Goal: Transaction & Acquisition: Purchase product/service

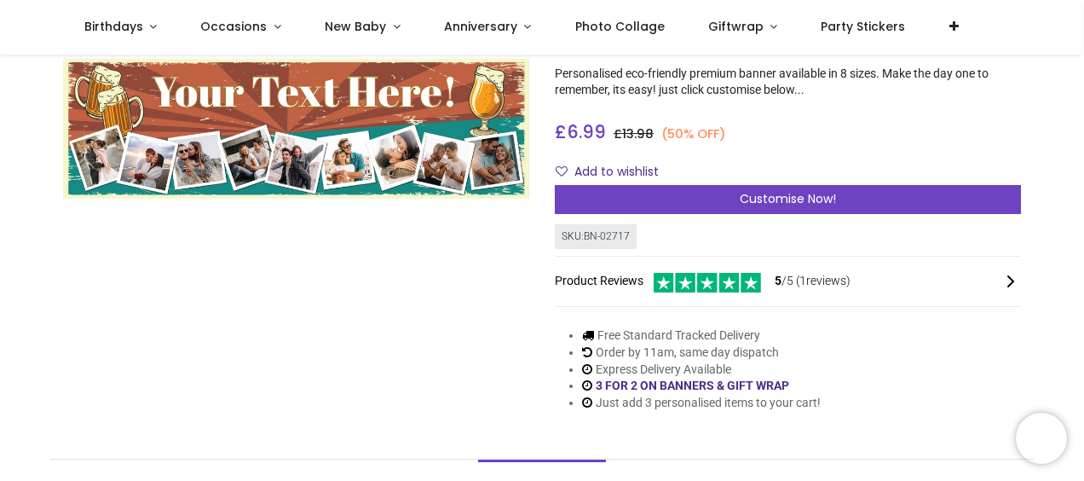
scroll to position [121, 0]
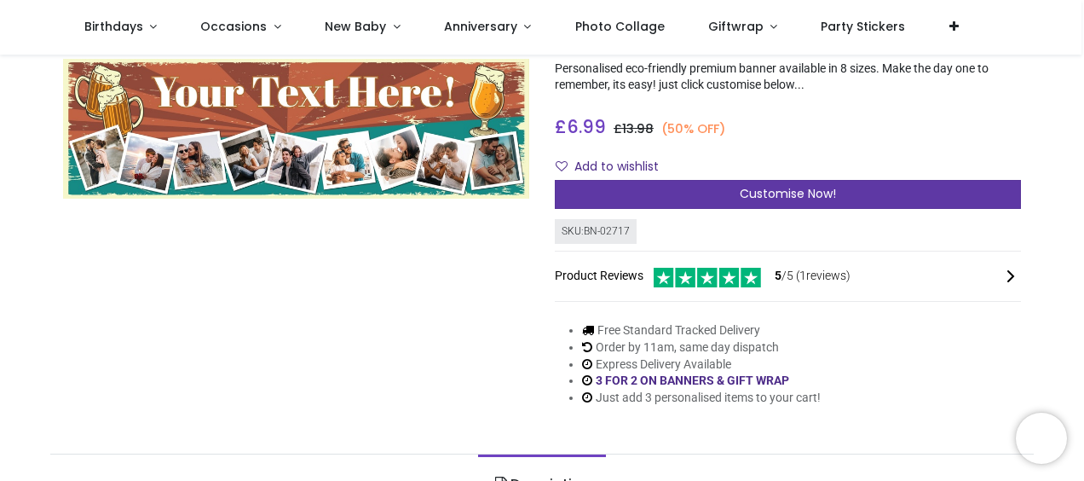
click at [790, 193] on span "Customise Now!" at bounding box center [788, 193] width 96 height 17
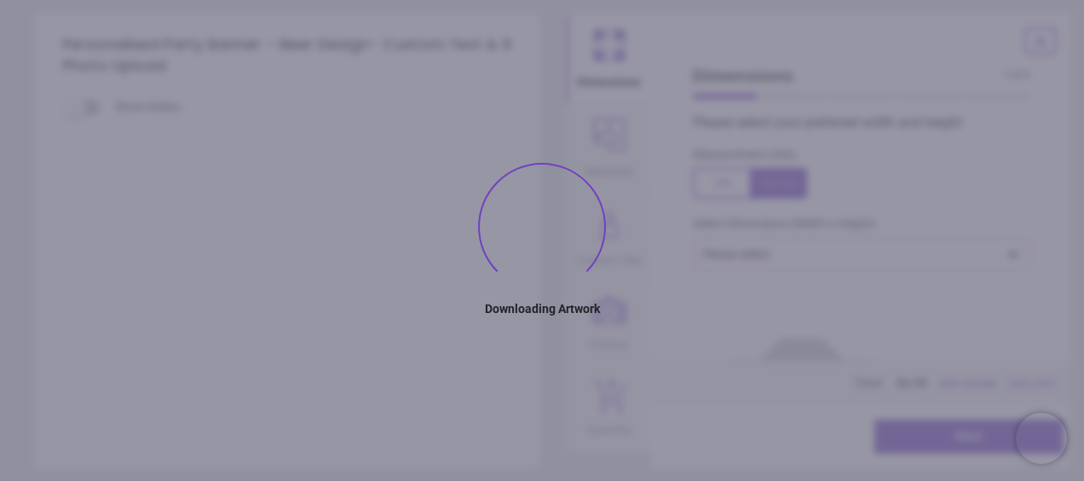
click at [790, 193] on div at bounding box center [750, 183] width 114 height 31
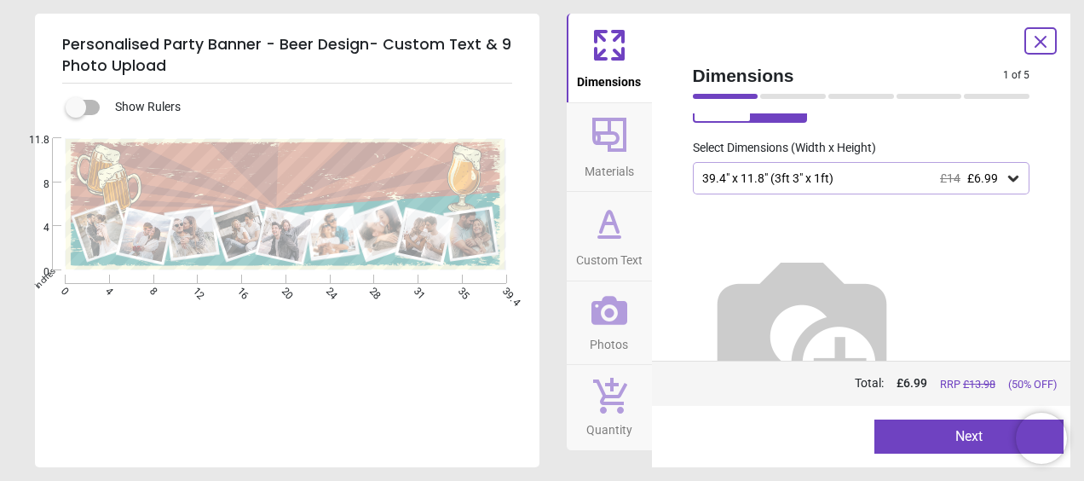
scroll to position [87, 0]
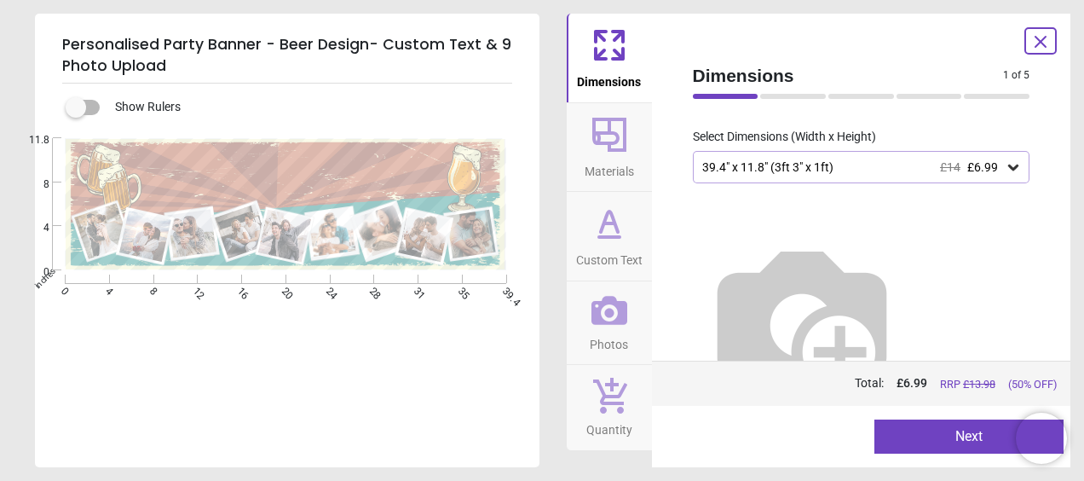
click at [902, 231] on img at bounding box center [802, 319] width 218 height 218
click at [880, 233] on img at bounding box center [802, 319] width 218 height 218
click at [830, 216] on img at bounding box center [802, 319] width 218 height 218
click at [827, 233] on img at bounding box center [802, 319] width 218 height 218
click at [1005, 165] on icon at bounding box center [1013, 166] width 17 height 17
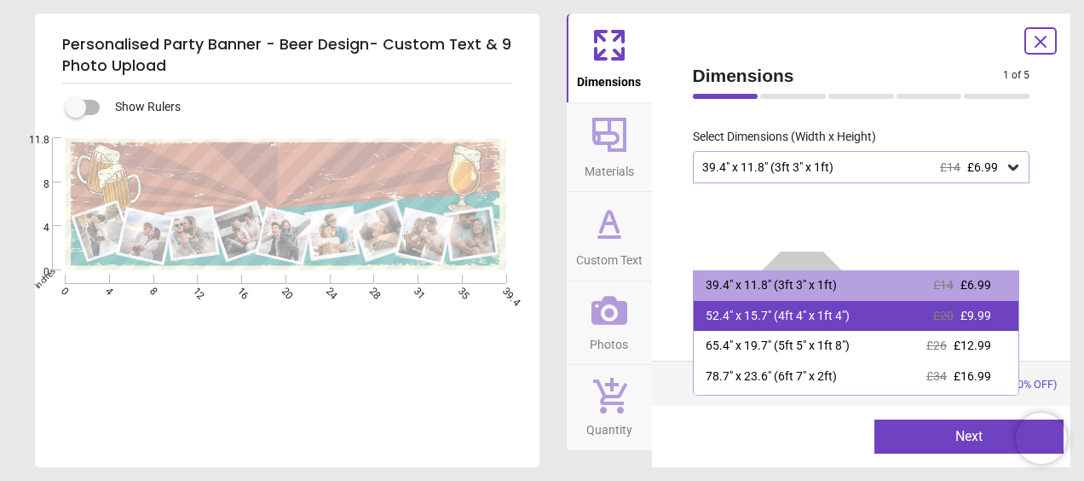
click at [968, 320] on span "£9.99" at bounding box center [975, 315] width 31 height 14
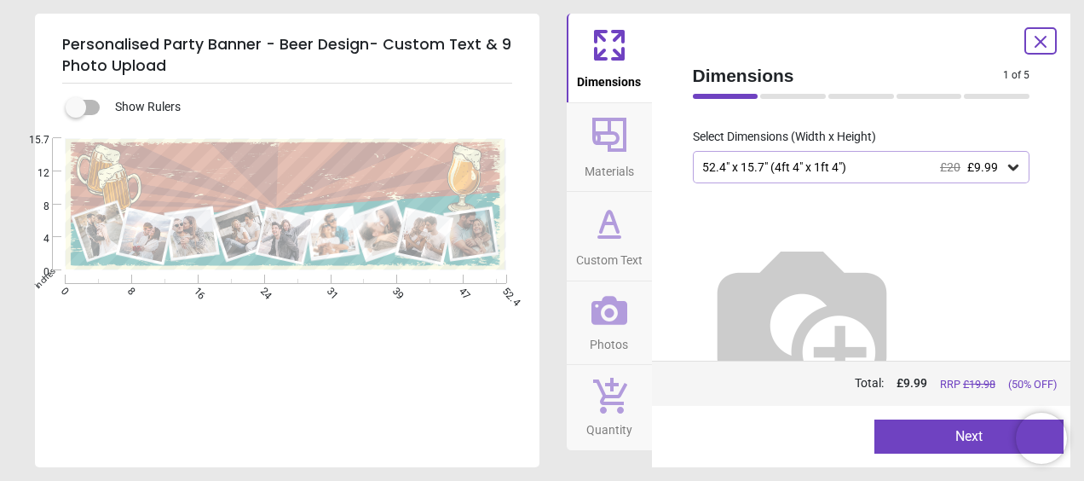
click at [1005, 172] on icon at bounding box center [1013, 166] width 17 height 17
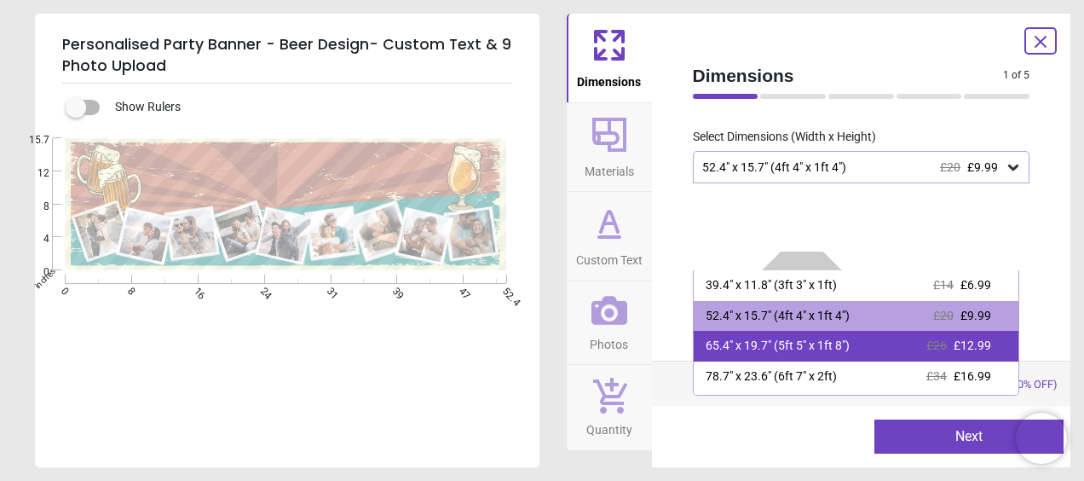
click at [774, 351] on div "65.4" x 19.7" (5ft 5" x 1ft 8")" at bounding box center [778, 345] width 144 height 17
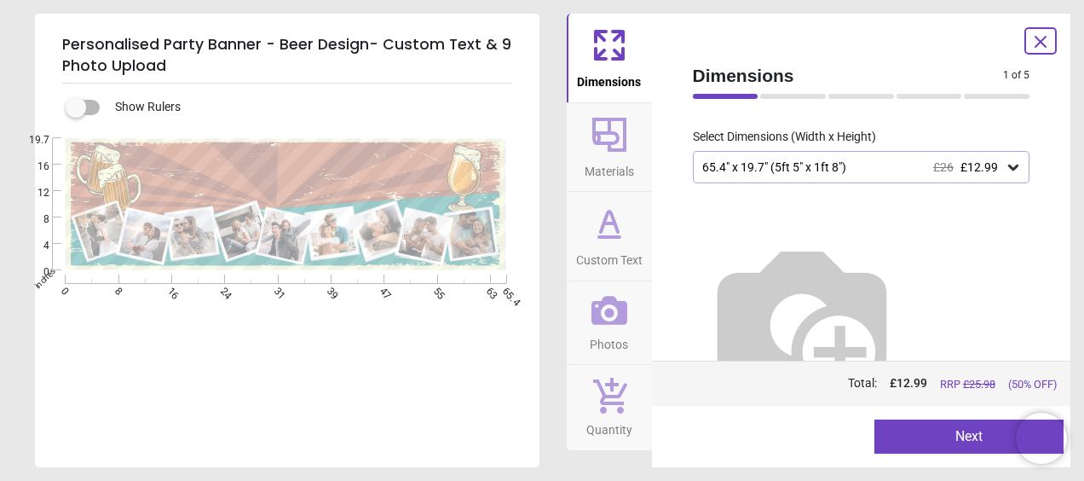
click at [977, 440] on button "Next" at bounding box center [968, 436] width 189 height 34
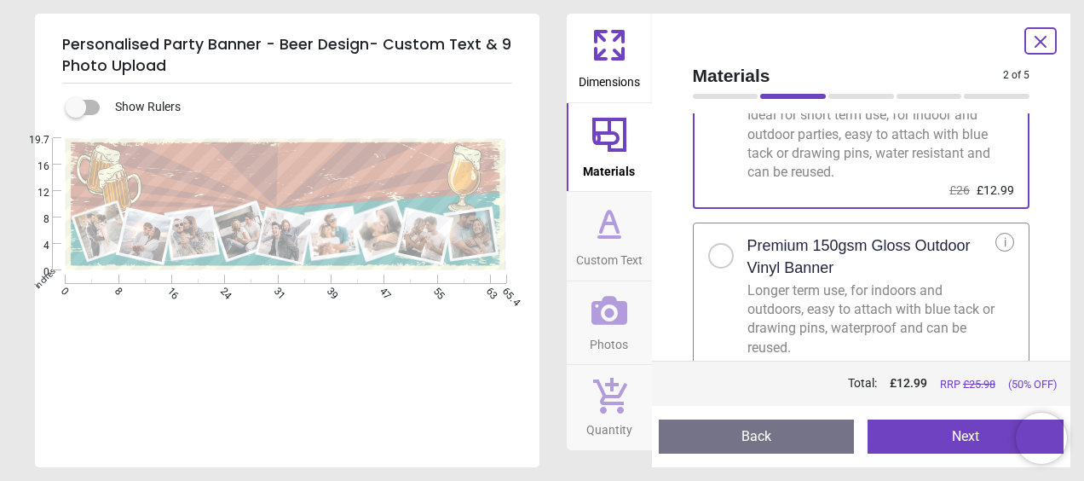
scroll to position [121, 0]
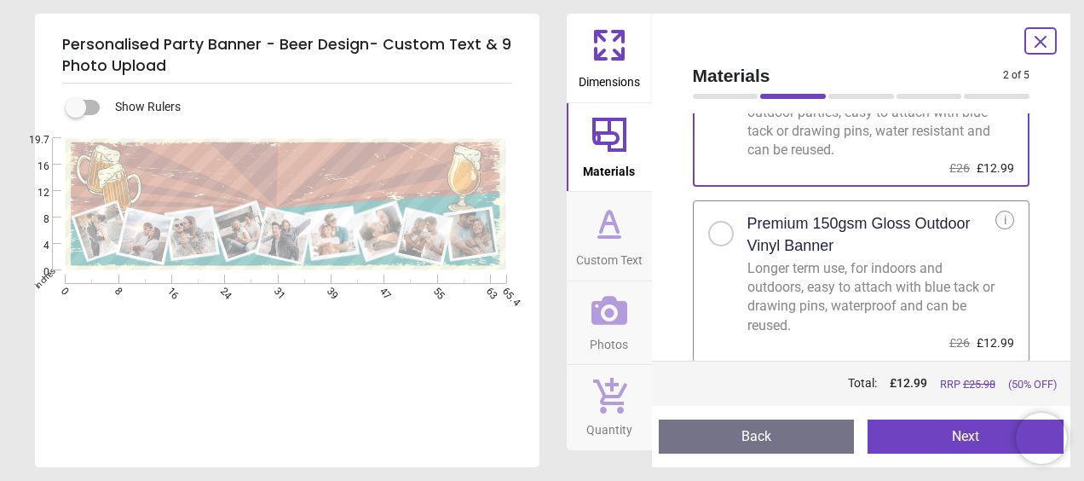
click at [719, 233] on div at bounding box center [721, 233] width 10 height 10
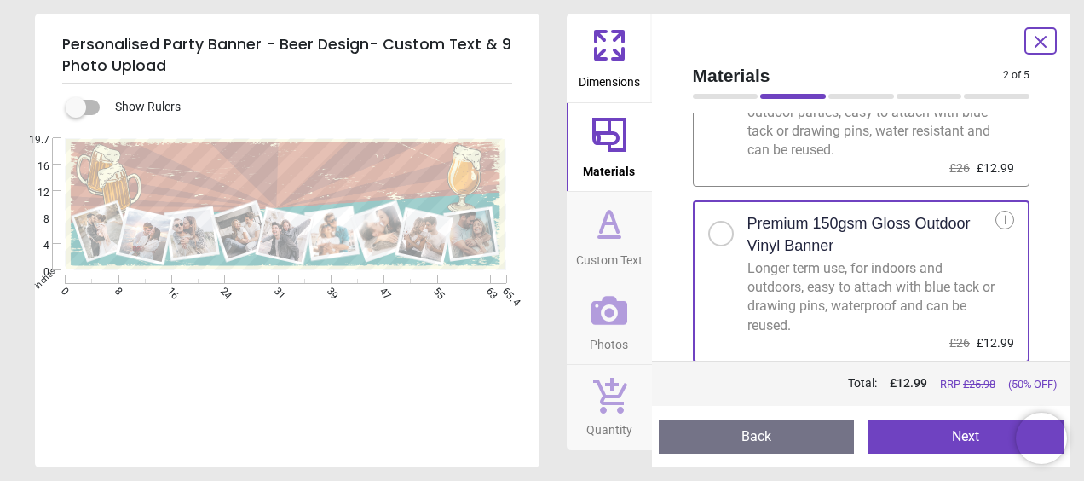
click at [978, 432] on button "Next" at bounding box center [965, 436] width 196 height 34
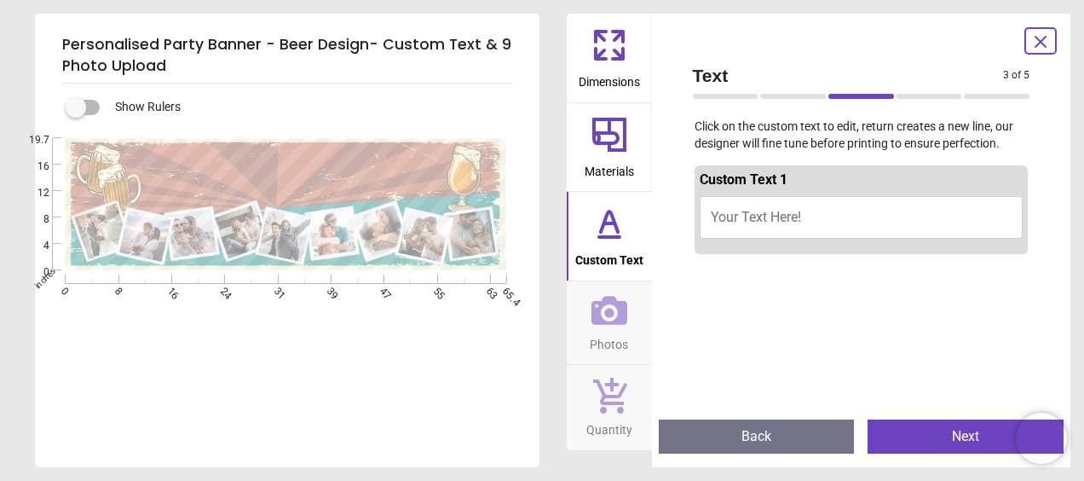
click at [712, 206] on button "Your Text Here!" at bounding box center [862, 217] width 324 height 43
type textarea "**********"
click at [965, 435] on button "Next" at bounding box center [965, 436] width 196 height 34
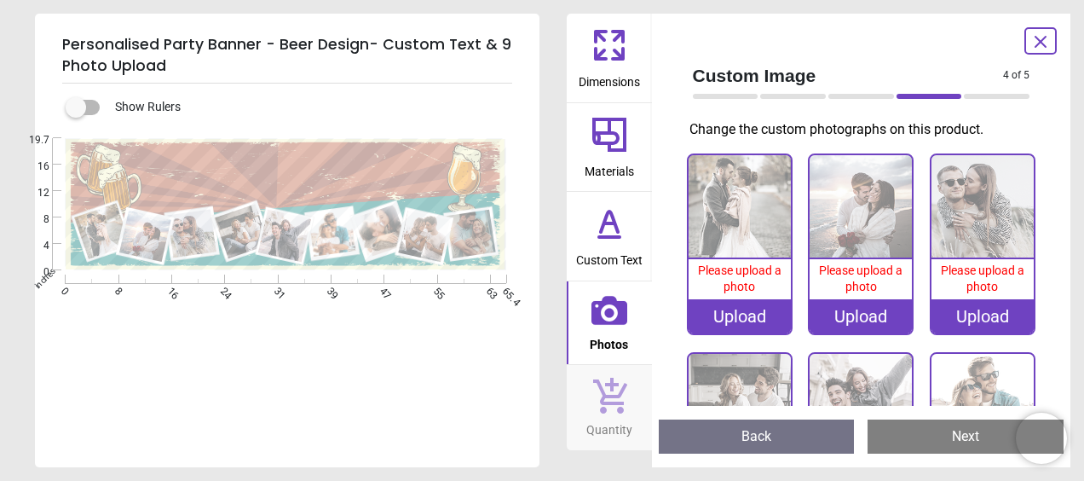
click at [723, 319] on div "Upload" at bounding box center [739, 316] width 102 height 34
click at [741, 317] on div "Upload" at bounding box center [739, 316] width 102 height 34
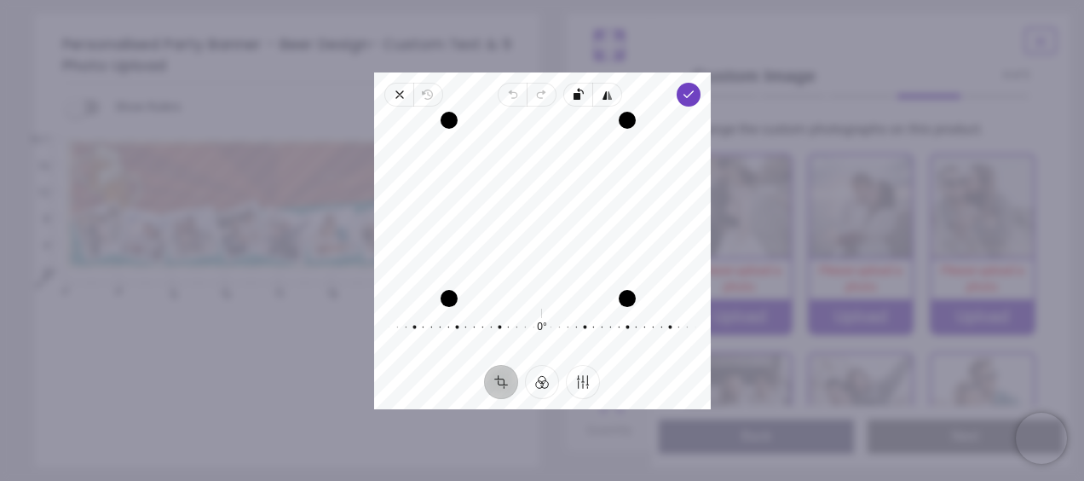
drag, startPoint x: 458, startPoint y: 289, endPoint x: 308, endPoint y: 261, distance: 152.6
click at [555, 261] on div "× Trustpilot Product Reviews 5 /5 ( 1 reviews) Ms Dee McCarron Absolutely perfe…" at bounding box center [788, 256] width 466 height 123
drag, startPoint x: 459, startPoint y: 194, endPoint x: 412, endPoint y: 217, distance: 52.2
click at [412, 217] on div "Recenter" at bounding box center [542, 205] width 309 height 170
click at [504, 384] on button "Crop" at bounding box center [501, 381] width 34 height 34
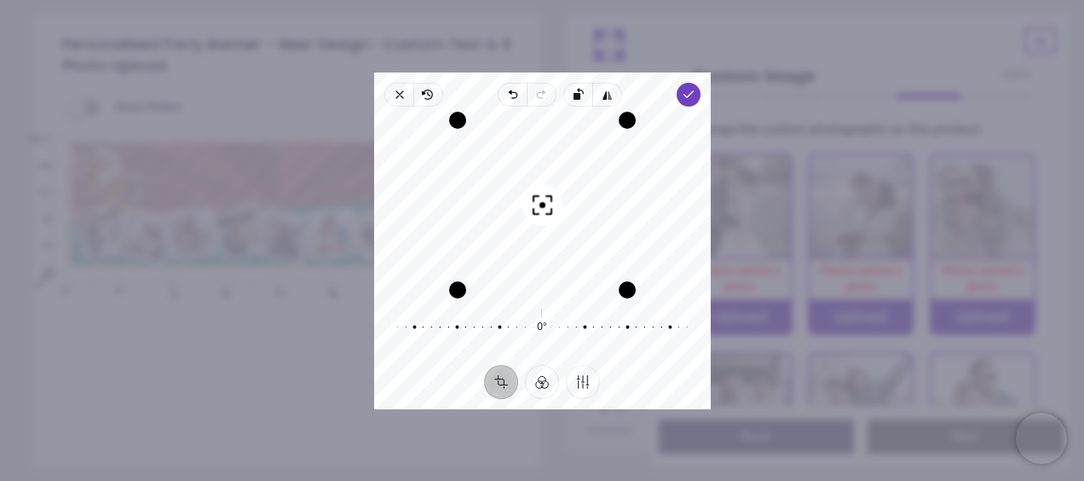
click at [501, 378] on button "Crop" at bounding box center [501, 381] width 34 height 34
drag, startPoint x: 457, startPoint y: 170, endPoint x: 297, endPoint y: 181, distance: 160.6
click at [555, 195] on div "× Trustpilot Product Reviews 5 /5 ( 1 reviews) Ms Dee McCarron Absolutely perfe…" at bounding box center [788, 256] width 466 height 123
drag, startPoint x: 627, startPoint y: 215, endPoint x: 837, endPoint y: 259, distance: 214.2
click at [837, 259] on div "× Trustpilot Product Reviews 5 /5 ( 1 reviews) Ms Dee McCarron Absolutely perfe…" at bounding box center [788, 256] width 466 height 123
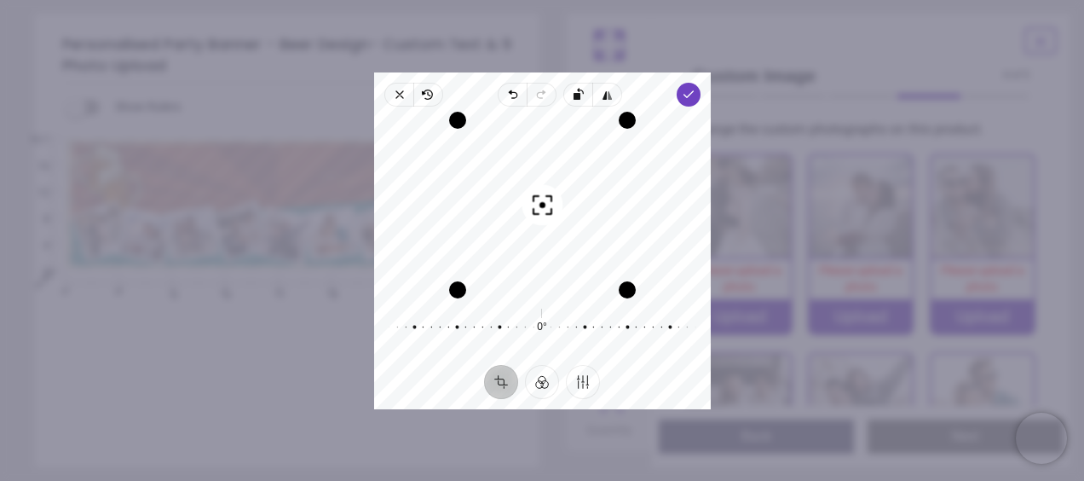
click at [597, 232] on div "Recenter" at bounding box center [542, 205] width 309 height 170
drag, startPoint x: 632, startPoint y: 293, endPoint x: 1086, endPoint y: 457, distance: 482.7
click at [1083, 457] on html "Login • Register Birthdays Milestone Birthday 1510 products 208" at bounding box center [542, 240] width 1084 height 481
drag, startPoint x: 629, startPoint y: 194, endPoint x: 719, endPoint y: 197, distance: 90.4
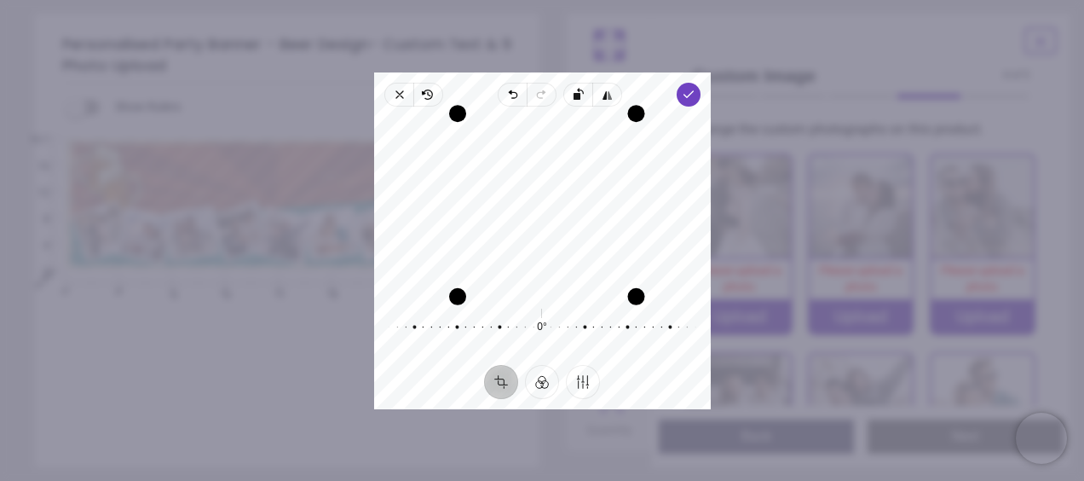
click at [719, 197] on div "× Trustpilot Product Reviews 5 /5 ( 1 reviews) Ms Dee McCarron Absolutely perfe…" at bounding box center [788, 256] width 466 height 123
click at [542, 204] on circle "button" at bounding box center [542, 205] width 6 height 6
drag, startPoint x: 461, startPoint y: 288, endPoint x: 225, endPoint y: 307, distance: 236.8
click at [555, 307] on div "× Trustpilot Product Reviews 5 /5 ( 1 reviews) Ms Dee McCarron Absolutely perfe…" at bounding box center [788, 256] width 466 height 123
drag, startPoint x: 624, startPoint y: 296, endPoint x: 1086, endPoint y: 524, distance: 516.0
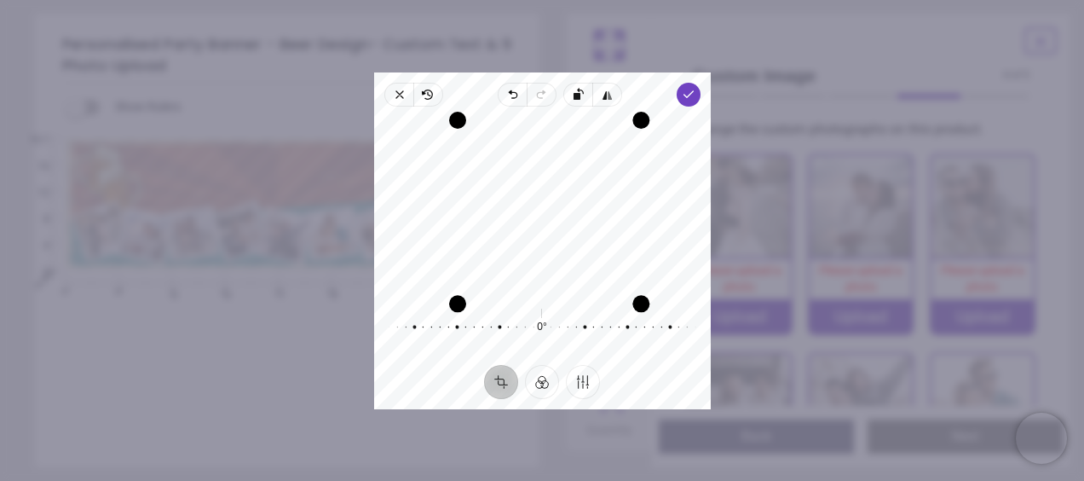
click at [1083, 480] on html "Login • Register Birthdays Milestone Birthday 1510 products 208" at bounding box center [542, 240] width 1084 height 481
drag, startPoint x: 626, startPoint y: 176, endPoint x: 1083, endPoint y: 479, distance: 548.3
click at [1083, 479] on html "Login • Register Birthdays Milestone Birthday 1510 products 208" at bounding box center [542, 240] width 1084 height 481
drag, startPoint x: 456, startPoint y: 123, endPoint x: 295, endPoint y: 99, distance: 162.8
click at [555, 195] on div "× Trustpilot Product Reviews 5 /5 ( 1 reviews) Ms Dee McCarron Absolutely perfe…" at bounding box center [788, 256] width 466 height 123
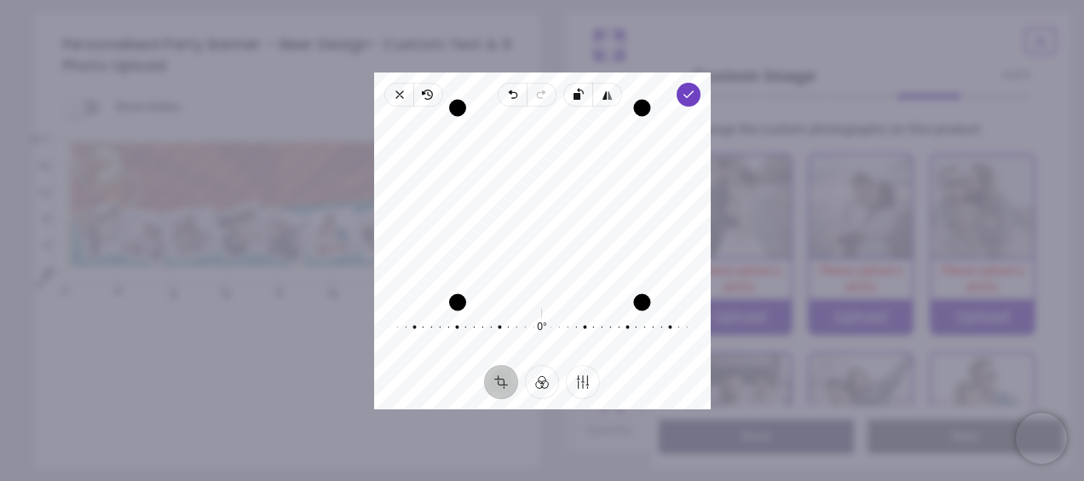
drag, startPoint x: 627, startPoint y: 196, endPoint x: 1083, endPoint y: 363, distance: 485.5
click at [1083, 363] on html "Login • Register Birthdays Milestone Birthday 1510 products 208" at bounding box center [542, 240] width 1084 height 481
drag, startPoint x: 629, startPoint y: 245, endPoint x: 746, endPoint y: 239, distance: 116.9
click at [746, 239] on div "× Trustpilot Product Reviews 5 /5 ( 1 reviews) Ms Dee McCarron Absolutely perfe…" at bounding box center [788, 256] width 466 height 123
click at [583, 384] on button "Finetune" at bounding box center [583, 381] width 34 height 34
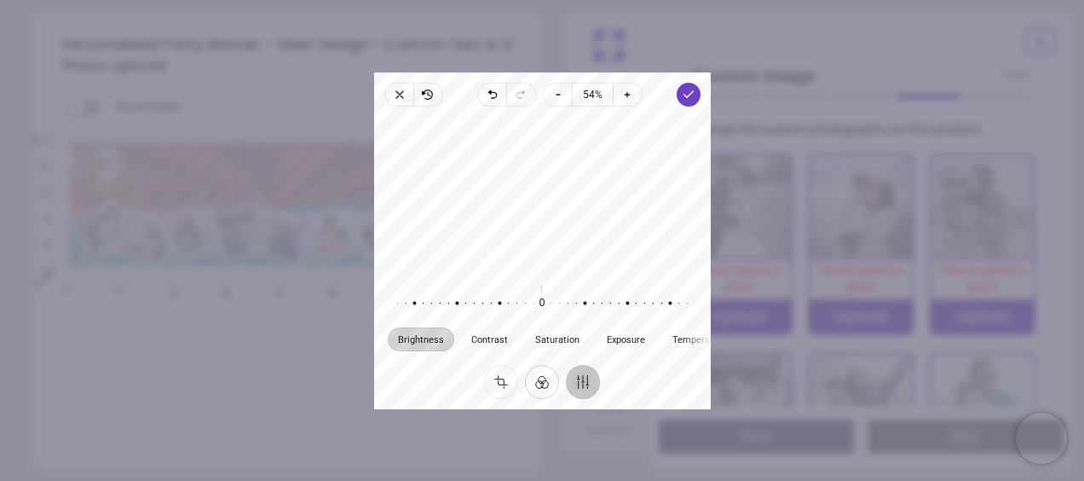
click at [547, 382] on button "Filter" at bounding box center [542, 381] width 34 height 34
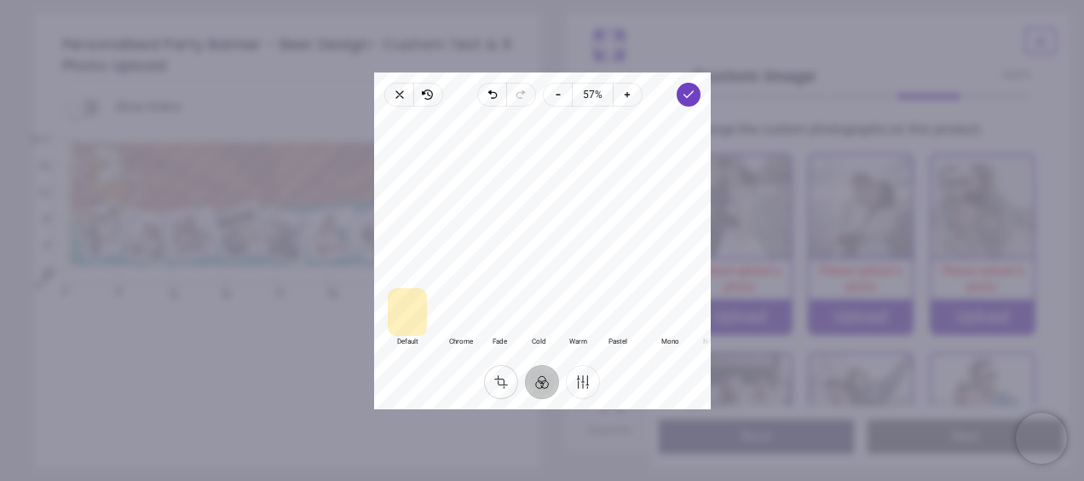
click at [503, 380] on button "Crop" at bounding box center [501, 381] width 34 height 34
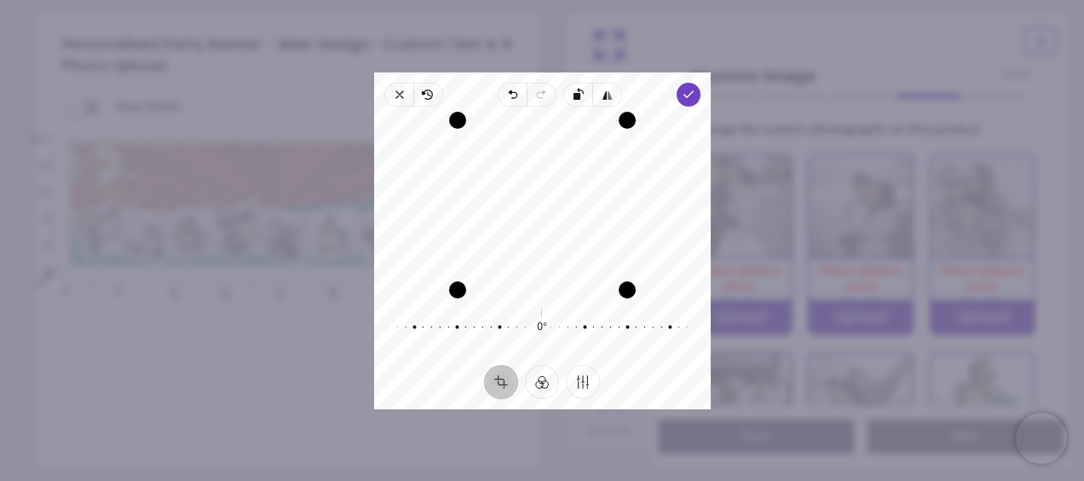
click at [541, 325] on div at bounding box center [524, 326] width 309 height 48
drag, startPoint x: 541, startPoint y: 324, endPoint x: 550, endPoint y: 256, distance: 68.7
click at [550, 256] on div "Recenter -3° Reset" at bounding box center [542, 236] width 337 height 258
drag, startPoint x: 626, startPoint y: 237, endPoint x: 1085, endPoint y: 309, distance: 464.1
click at [1083, 309] on html "Login • Register Birthdays Milestone Birthday 1510 products 208" at bounding box center [542, 240] width 1084 height 481
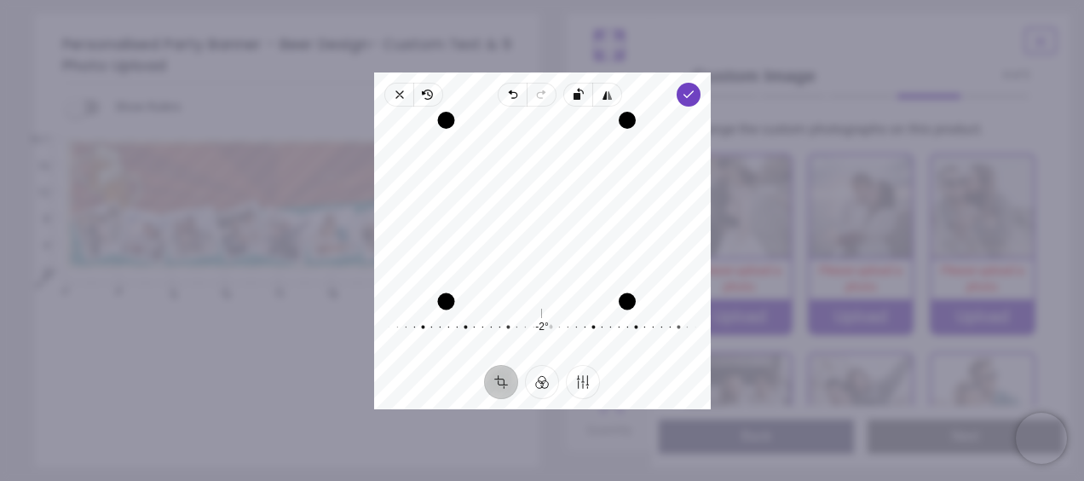
drag, startPoint x: 458, startPoint y: 276, endPoint x: 219, endPoint y: 390, distance: 265.3
click at [555, 318] on div "× Trustpilot Product Reviews 5 /5 ( 1 reviews) Ms Dee McCarron Absolutely perfe…" at bounding box center [788, 256] width 466 height 123
click at [540, 200] on icon "button" at bounding box center [542, 204] width 20 height 20
click at [542, 208] on div "Recenter" at bounding box center [542, 205] width 309 height 170
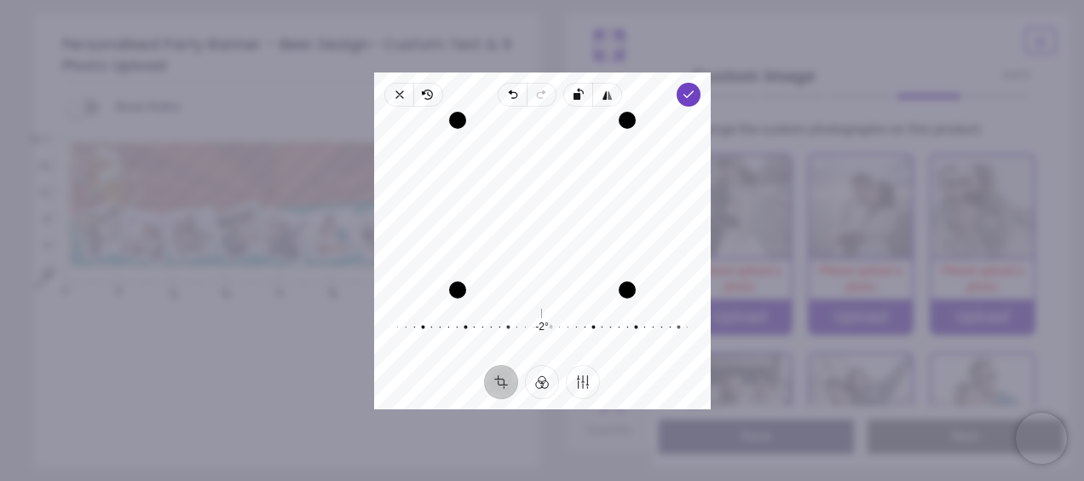
click at [542, 208] on div "Recenter" at bounding box center [542, 205] width 309 height 170
drag, startPoint x: 627, startPoint y: 193, endPoint x: 1086, endPoint y: 244, distance: 462.0
click at [1083, 244] on html "Login • Register Birthdays Milestone Birthday 1510 products 208" at bounding box center [542, 240] width 1084 height 481
drag, startPoint x: 632, startPoint y: 182, endPoint x: 1086, endPoint y: 524, distance: 567.7
click at [1083, 480] on html "Login • Register Birthdays Milestone Birthday 1510 products 208" at bounding box center [542, 240] width 1084 height 481
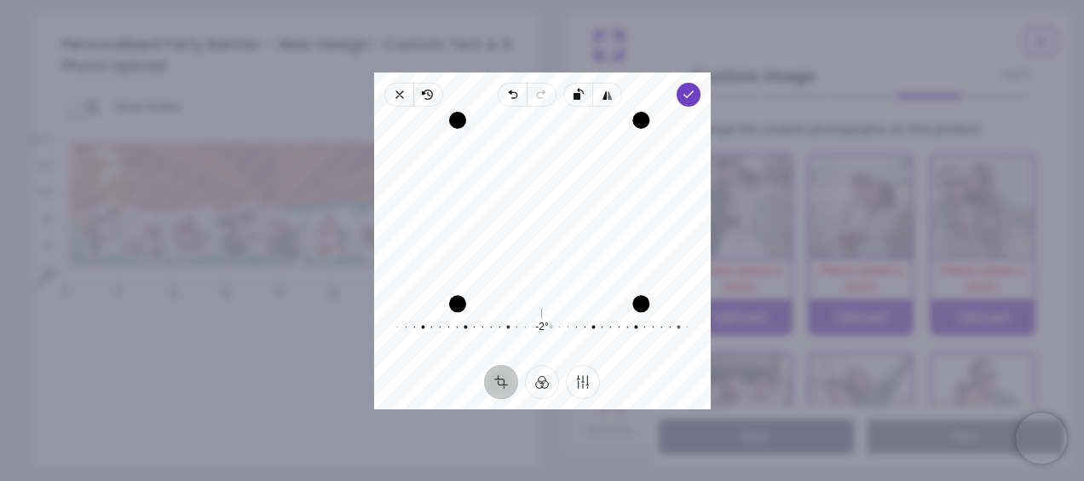
drag, startPoint x: 628, startPoint y: 290, endPoint x: 1085, endPoint y: 524, distance: 513.3
click at [1083, 480] on html "Login • Register Birthdays Milestone Birthday 1510 products 208" at bounding box center [542, 240] width 1084 height 481
drag, startPoint x: 624, startPoint y: 284, endPoint x: 1086, endPoint y: 524, distance: 521.4
click at [1083, 480] on html "Login • Register Birthdays Milestone Birthday 1510 products 208" at bounding box center [542, 240] width 1084 height 481
click at [763, 356] on img at bounding box center [739, 405] width 102 height 102
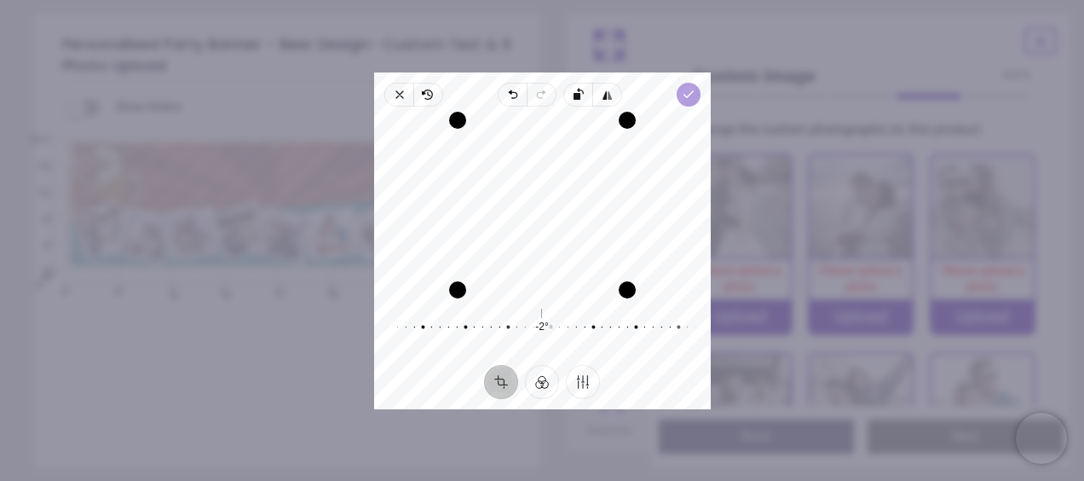
click at [685, 93] on icon "button" at bounding box center [688, 95] width 14 height 14
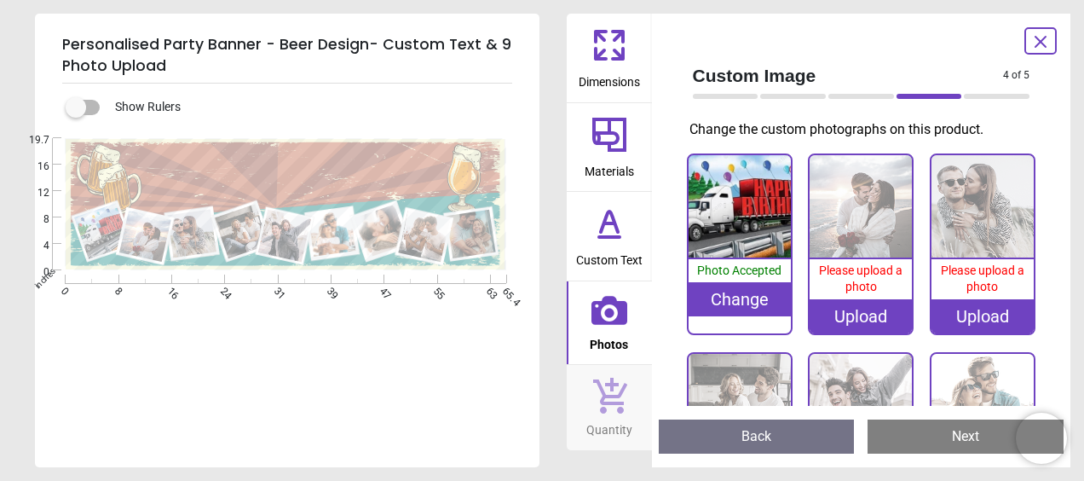
click at [862, 316] on div "Upload" at bounding box center [860, 316] width 102 height 34
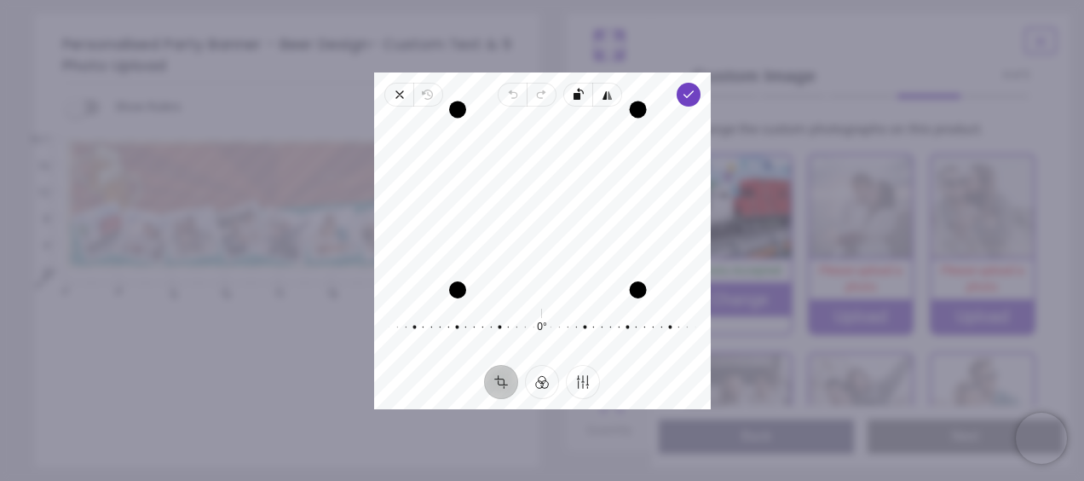
drag, startPoint x: 629, startPoint y: 116, endPoint x: 770, endPoint y: -38, distance: 209.3
click at [770, 0] on html "Login • Register Birthdays Milestone Birthday 1510 products 208" at bounding box center [542, 240] width 1084 height 481
drag, startPoint x: 460, startPoint y: 287, endPoint x: 651, endPoint y: 354, distance: 202.1
click at [651, 354] on div "Recenter 0° Reset" at bounding box center [542, 236] width 337 height 258
drag, startPoint x: 626, startPoint y: 283, endPoint x: 619, endPoint y: 298, distance: 16.8
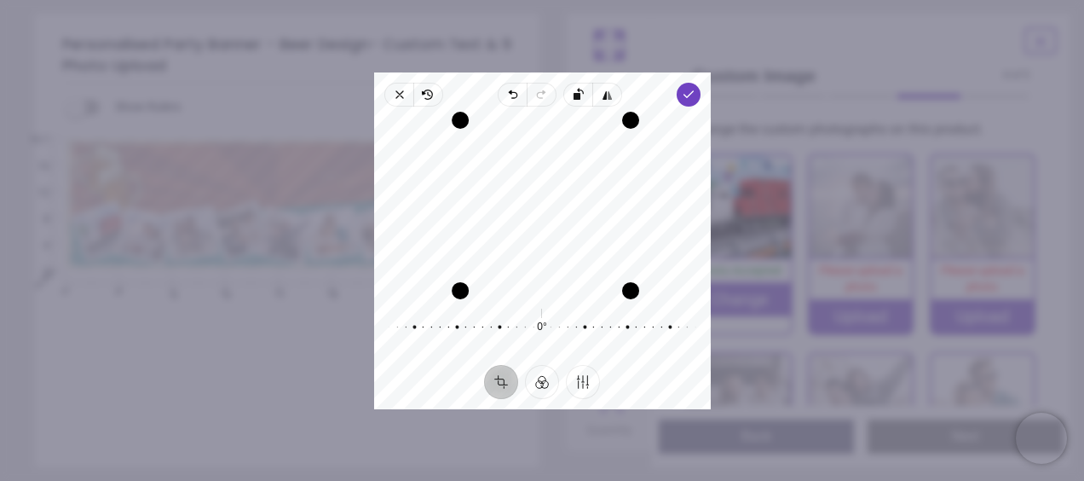
click at [622, 298] on div "Drag corner br" at bounding box center [630, 289] width 17 height 17
drag, startPoint x: 556, startPoint y: 117, endPoint x: 525, endPoint y: -89, distance: 207.6
click at [525, 0] on html "Login • Register Birthdays Milestone Birthday 1510 products 208" at bounding box center [542, 240] width 1084 height 481
drag, startPoint x: 631, startPoint y: 116, endPoint x: 475, endPoint y: -19, distance: 206.0
click at [475, 0] on html "Login • Register Birthdays Milestone Birthday 1510 products 208" at bounding box center [542, 240] width 1084 height 481
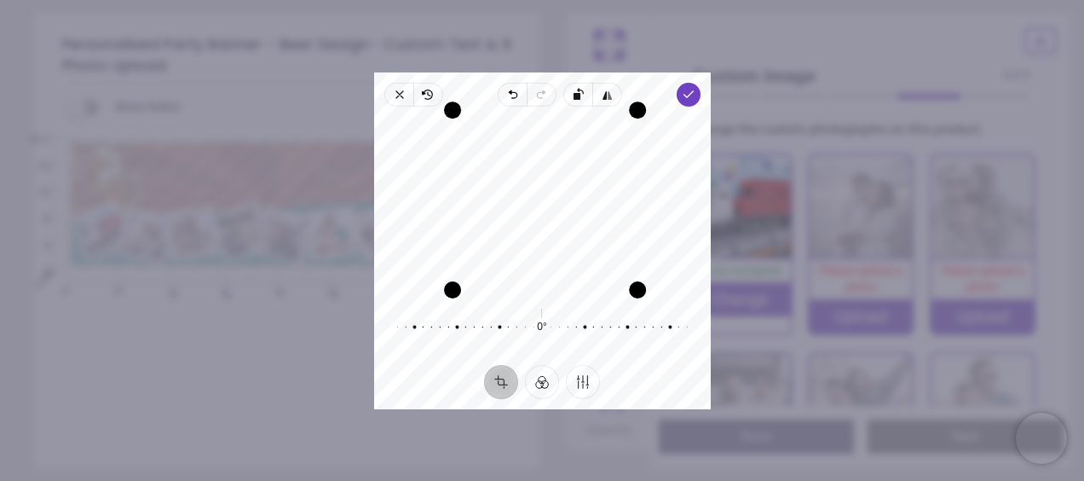
drag, startPoint x: 552, startPoint y: 118, endPoint x: 533, endPoint y: -3, distance: 122.4
click at [533, 0] on html "Login • Register Birthdays Milestone Birthday 1510 products 208" at bounding box center [542, 240] width 1084 height 481
drag, startPoint x: 545, startPoint y: 285, endPoint x: 510, endPoint y: 524, distance: 241.3
click at [510, 480] on html "Login • Register Birthdays Milestone Birthday 1510 products 208" at bounding box center [542, 240] width 1084 height 481
click at [690, 91] on icon "button" at bounding box center [688, 95] width 14 height 14
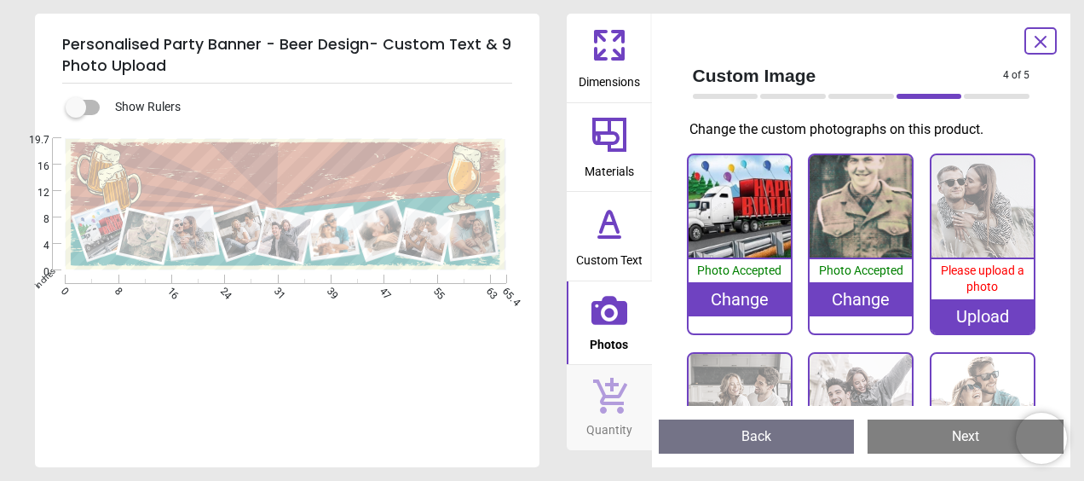
click at [997, 314] on div "Upload" at bounding box center [982, 316] width 102 height 34
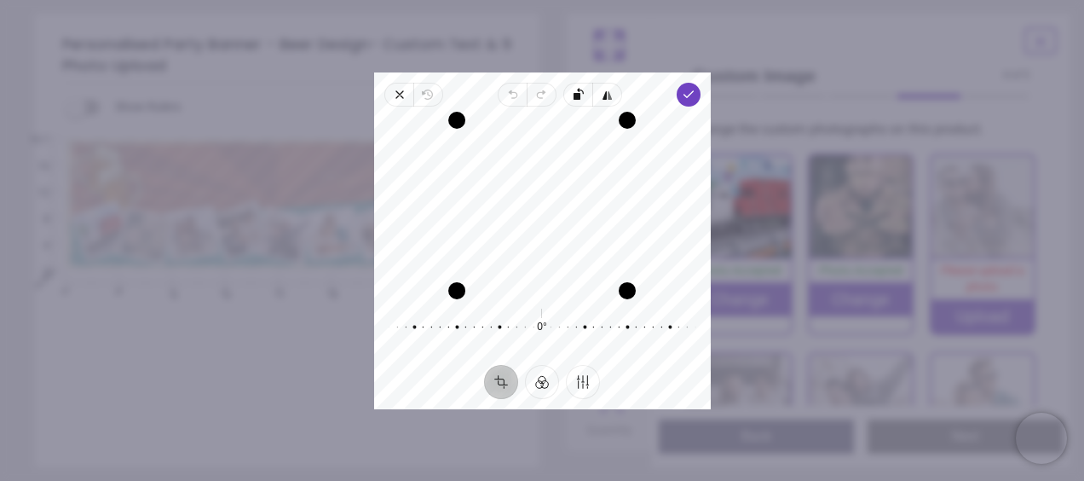
click at [453, 286] on div "Drag corner bl" at bounding box center [456, 290] width 17 height 17
click at [687, 93] on polyline "button" at bounding box center [687, 94] width 9 height 6
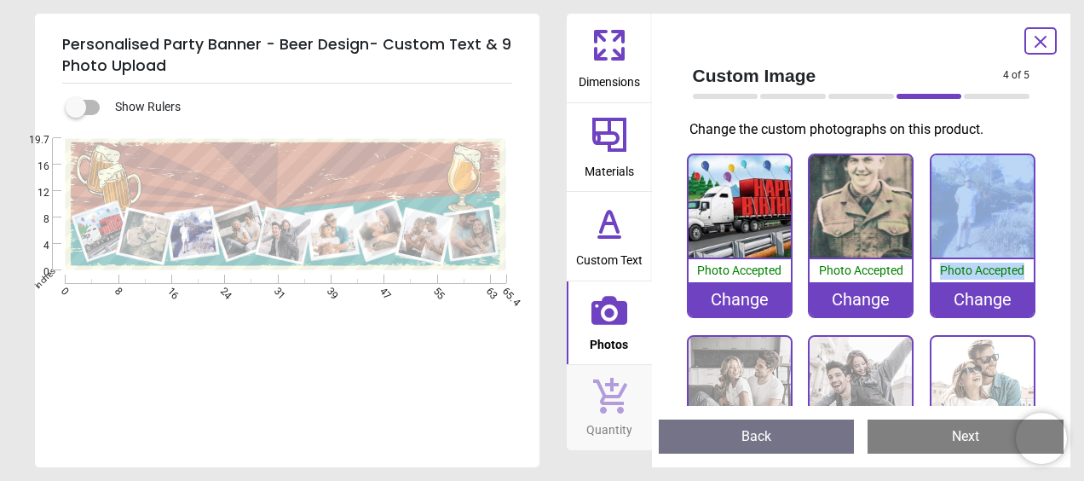
drag, startPoint x: 1043, startPoint y: 206, endPoint x: 1045, endPoint y: 271, distance: 64.8
click at [1045, 271] on div "Custom Image 4 of 5 4 of 6 Change the custom photographs on this product. 100% …" at bounding box center [861, 240] width 419 height 453
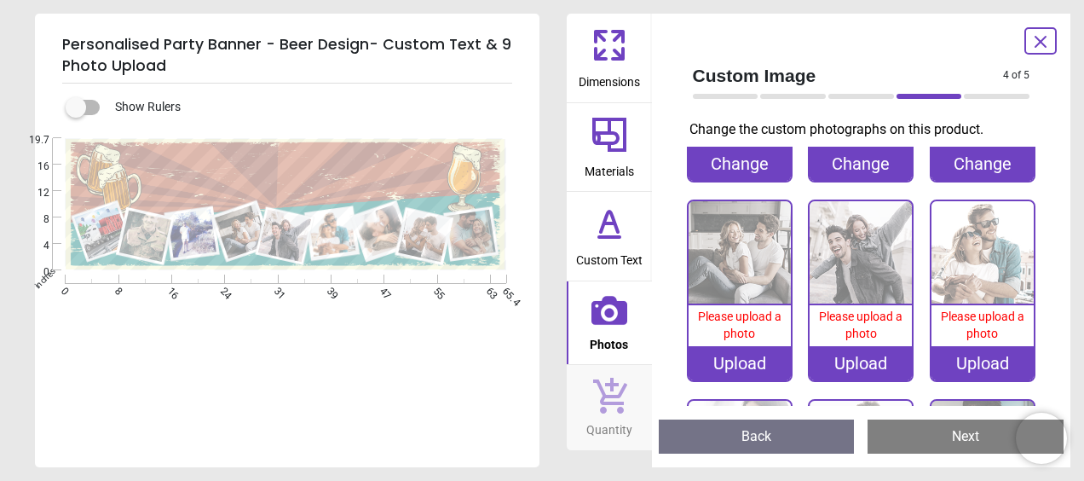
scroll to position [144, 0]
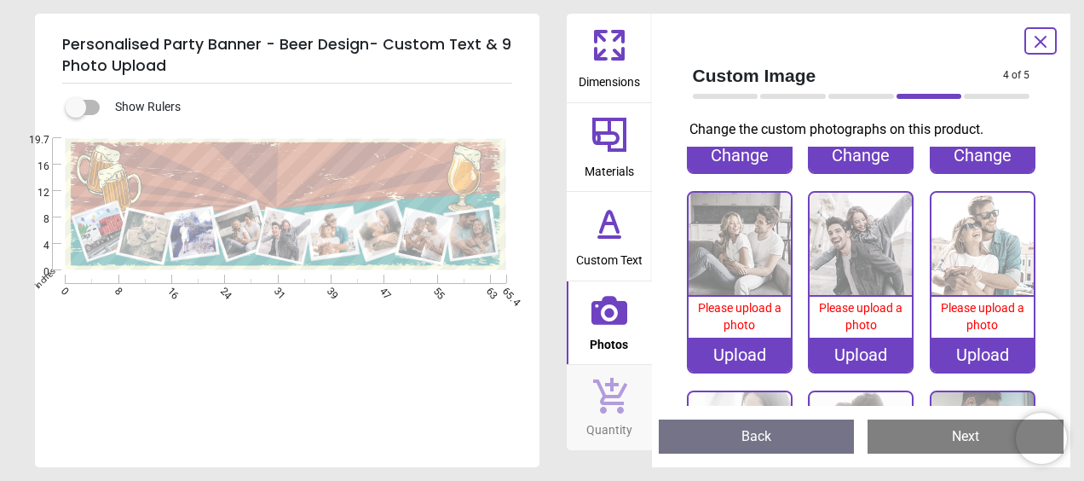
click at [738, 353] on div "Upload" at bounding box center [739, 354] width 102 height 34
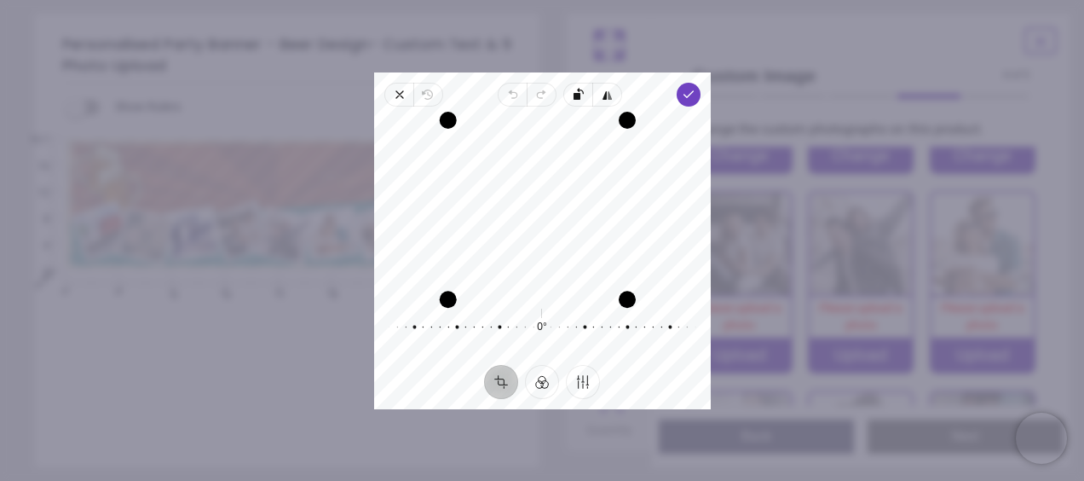
drag, startPoint x: 454, startPoint y: 286, endPoint x: 265, endPoint y: 321, distance: 192.4
click at [555, 318] on div "× Trustpilot Product Reviews 5 /5 ( 1 reviews) Ms Dee McCarron Absolutely perfe…" at bounding box center [788, 256] width 466 height 123
click at [691, 96] on icon "button" at bounding box center [688, 95] width 14 height 14
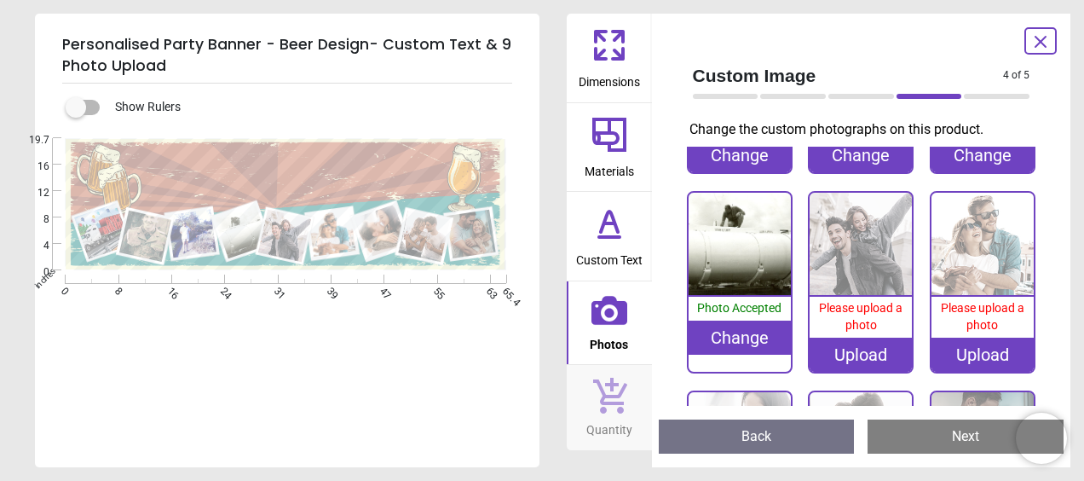
click at [691, 96] on div "4 of 6" at bounding box center [861, 96] width 351 height 17
click at [861, 354] on div "Upload" at bounding box center [860, 354] width 102 height 34
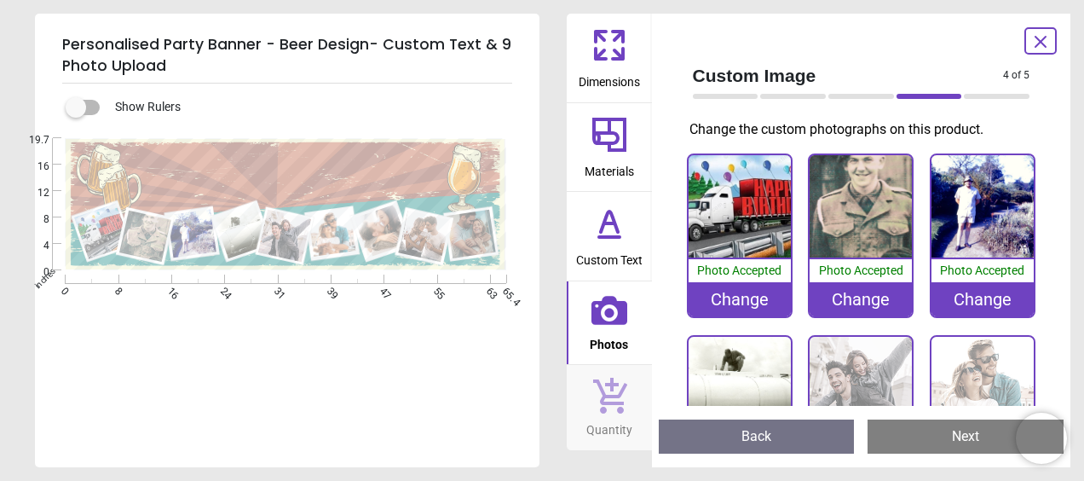
scroll to position [144, 0]
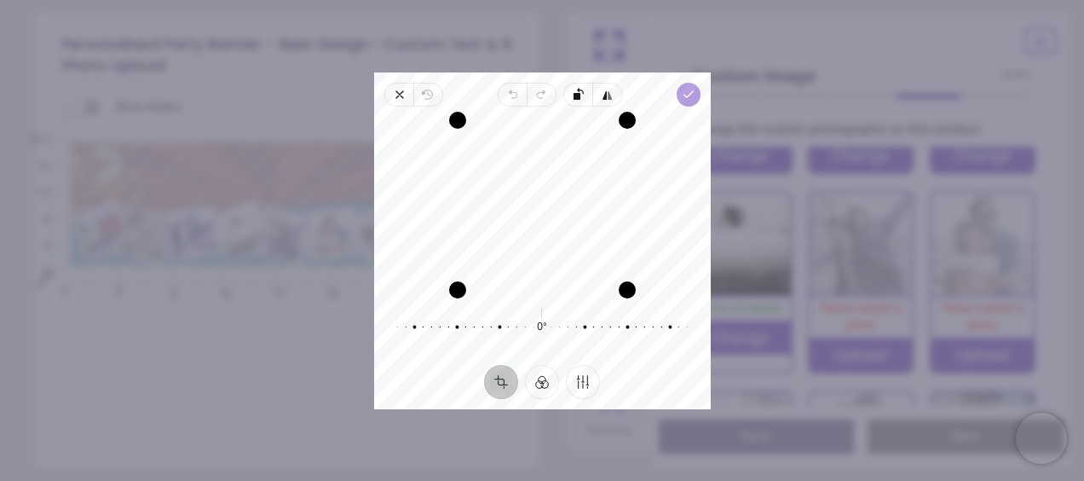
click at [683, 94] on polyline "button" at bounding box center [687, 94] width 9 height 6
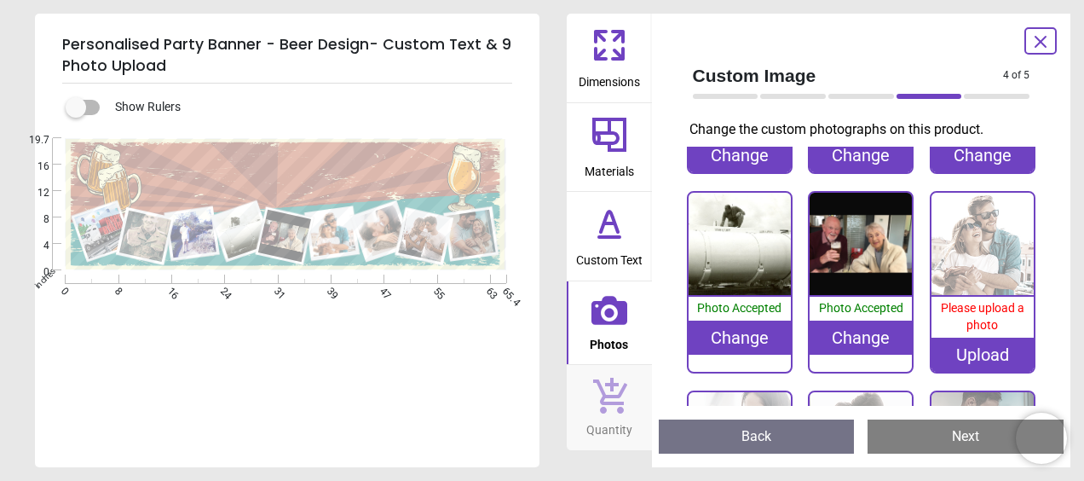
click at [857, 326] on div "Change" at bounding box center [860, 337] width 102 height 34
click at [852, 334] on div "Change" at bounding box center [860, 337] width 102 height 34
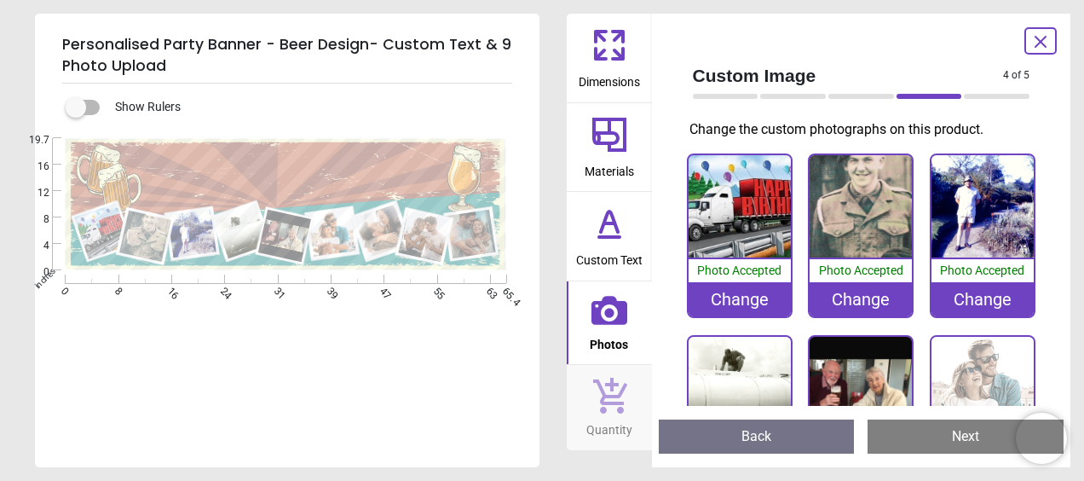
scroll to position [144, 0]
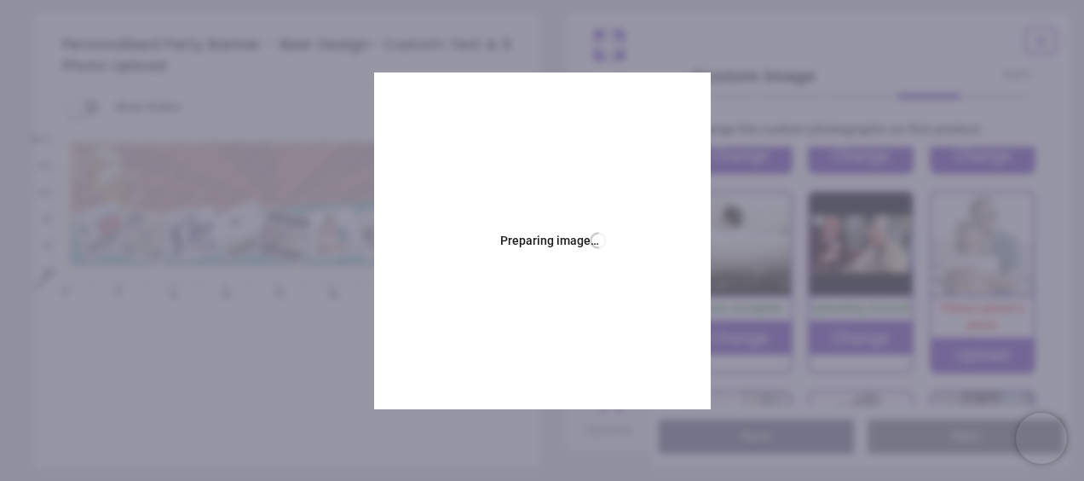
click at [653, 203] on div "Preparing image… Busy" at bounding box center [542, 240] width 337 height 337
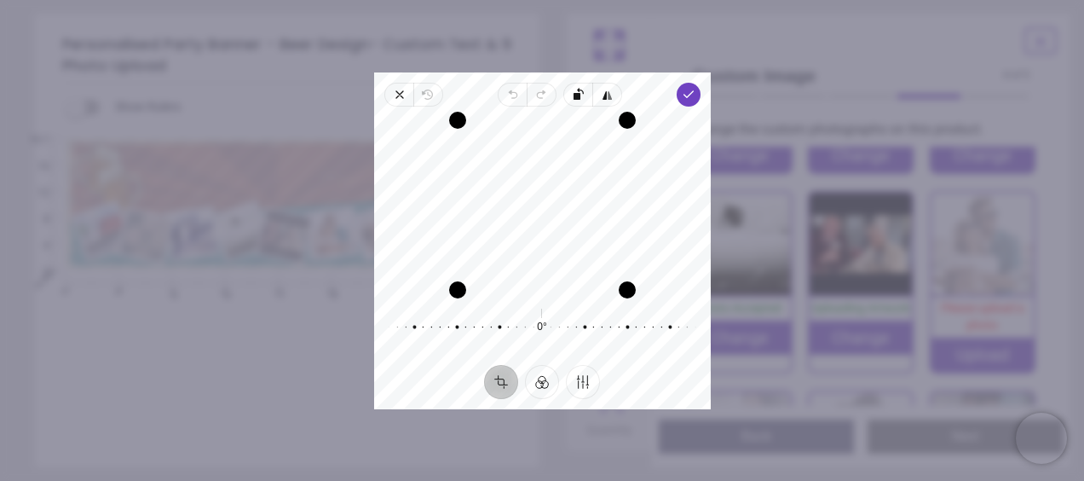
click at [565, 245] on div "Recenter" at bounding box center [542, 205] width 309 height 170
click at [689, 99] on icon "button" at bounding box center [688, 95] width 14 height 14
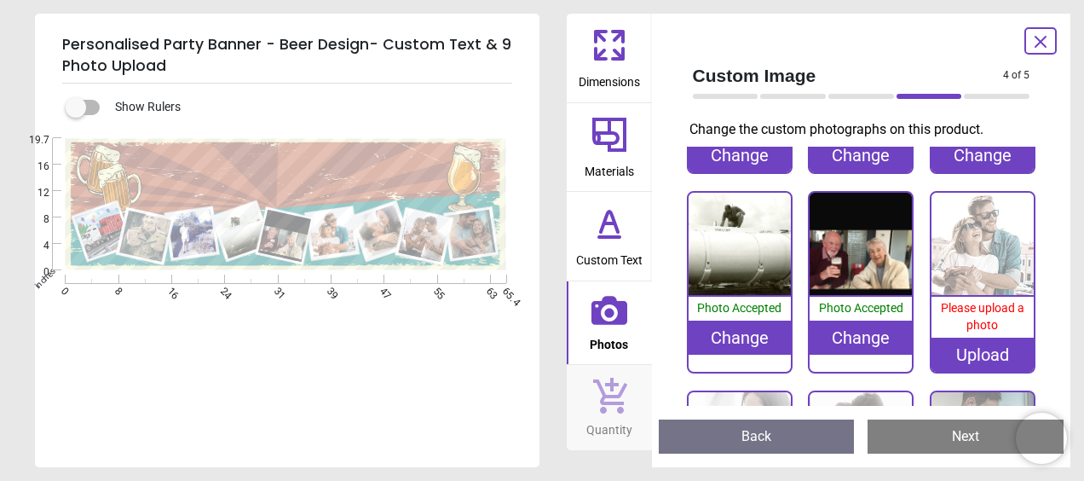
click at [556, 374] on div "Personalised Party Banner - Beer Design- Custom Text & 9 Photo Upload Show Rule…" at bounding box center [542, 240] width 1084 height 481
click at [844, 332] on div "Change" at bounding box center [860, 337] width 102 height 34
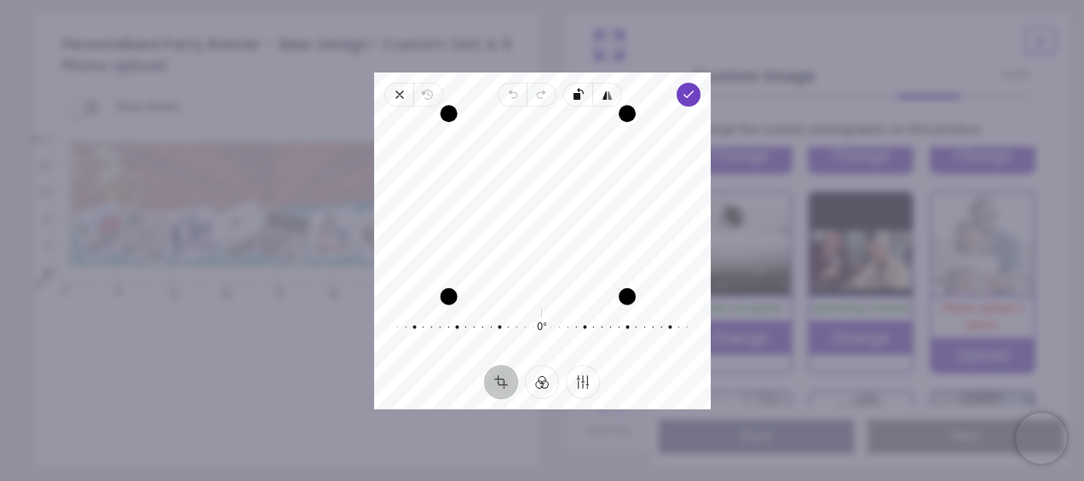
drag, startPoint x: 457, startPoint y: 174, endPoint x: 360, endPoint y: 168, distance: 96.5
click at [555, 195] on div "× Trustpilot Product Reviews 5 /5 ( 1 reviews) Ms Dee McCarron Absolutely perfe…" at bounding box center [788, 256] width 466 height 123
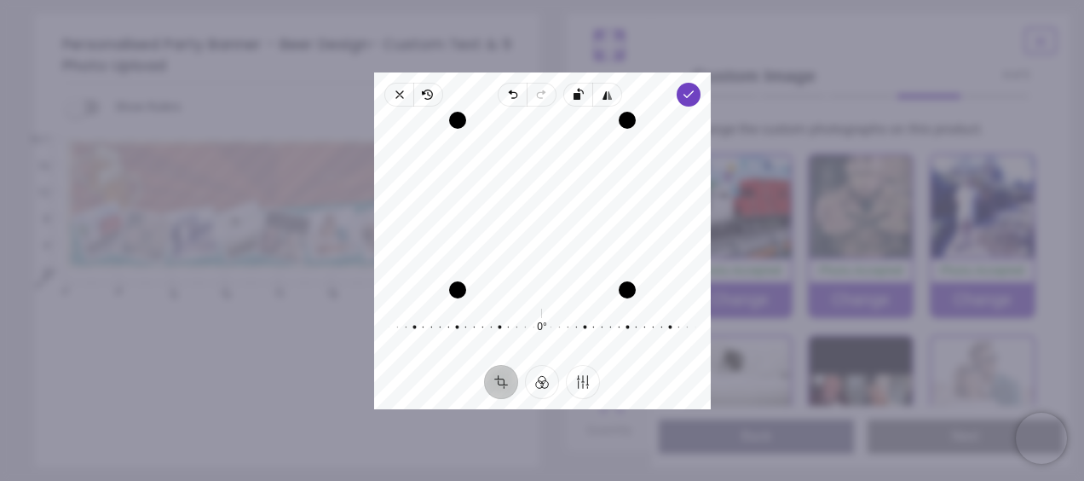
scroll to position [144, 0]
